Goal: Task Accomplishment & Management: Use online tool/utility

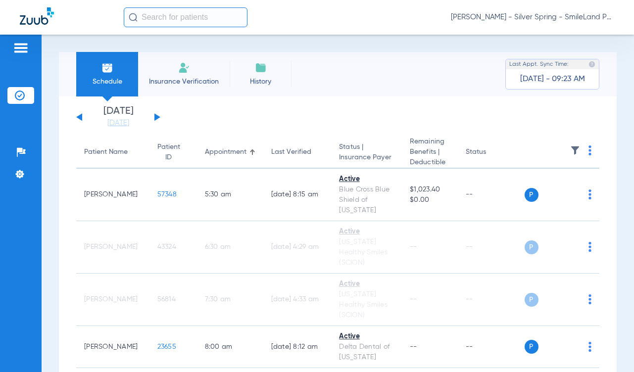
click at [155, 115] on button at bounding box center [157, 116] width 6 height 7
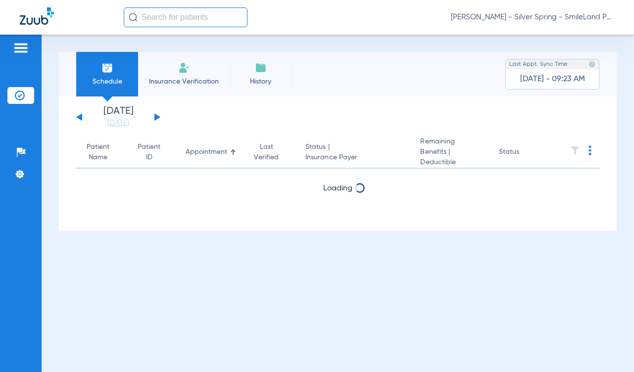
click at [154, 117] on div "[DATE] [DATE] [DATE] [DATE] [DATE] [DATE] [DATE] [DATE] [DATE] [DATE] [DATE] [D…" at bounding box center [118, 117] width 84 height 22
click at [126, 124] on link "[DATE]" at bounding box center [118, 123] width 59 height 10
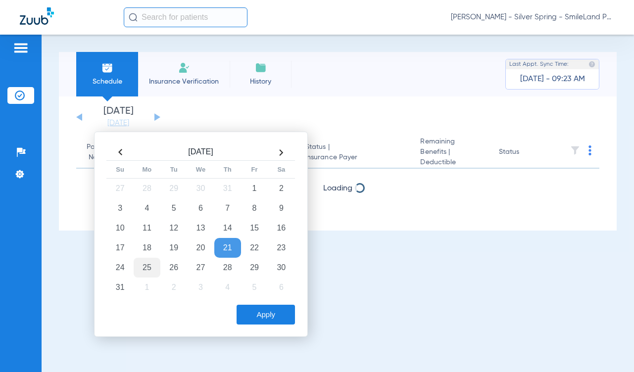
click at [143, 260] on td "25" at bounding box center [147, 268] width 27 height 20
click at [257, 319] on button "Apply" at bounding box center [265, 315] width 58 height 20
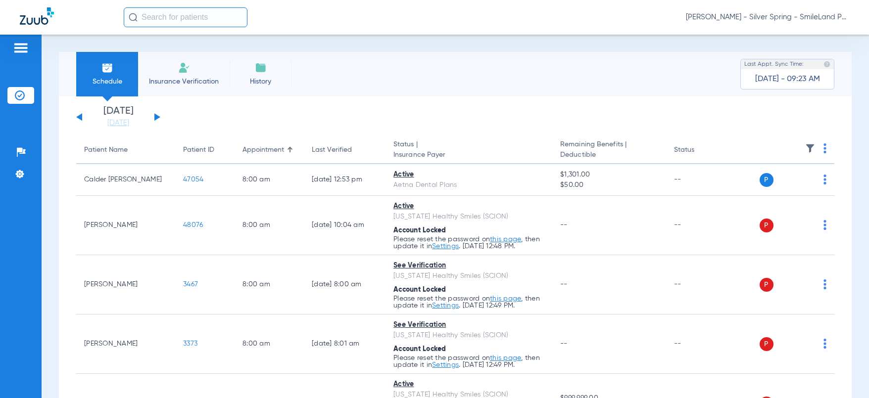
click at [633, 147] on th at bounding box center [782, 151] width 101 height 28
click at [633, 146] on img at bounding box center [824, 148] width 3 height 10
click at [633, 181] on button "Verify All" at bounding box center [779, 188] width 78 height 20
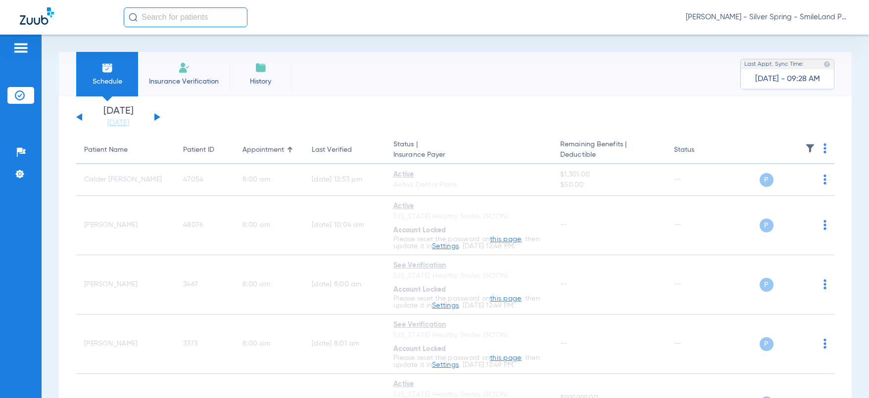
drag, startPoint x: 851, startPoint y: 54, endPoint x: 698, endPoint y: 1, distance: 161.3
click at [633, 54] on div "Schedule Insurance Verification History Last Appt. Sync Time: [DATE] - 09:33 AM…" at bounding box center [455, 217] width 827 height 364
click at [633, 43] on div "Schedule Insurance Verification History Last Appt. Sync Time: [DATE] - 09:41 AM…" at bounding box center [455, 217] width 827 height 364
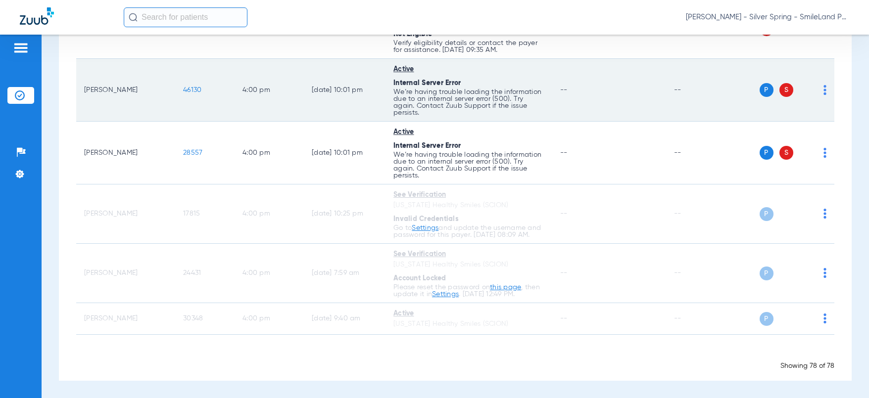
scroll to position [3534, 0]
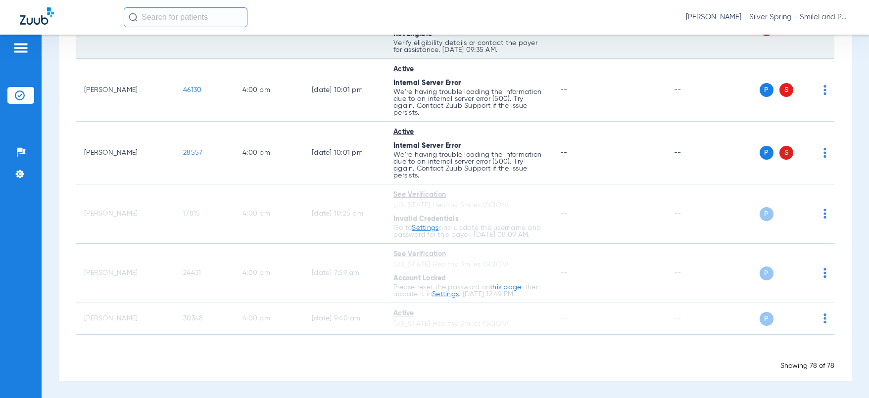
drag, startPoint x: 851, startPoint y: 72, endPoint x: 811, endPoint y: 41, distance: 50.8
click at [633, 73] on div "Schedule Insurance Verification History Last Appt. Sync Time: [DATE] - 09:43 AM…" at bounding box center [455, 217] width 827 height 364
